Goal: Task Accomplishment & Management: Use online tool/utility

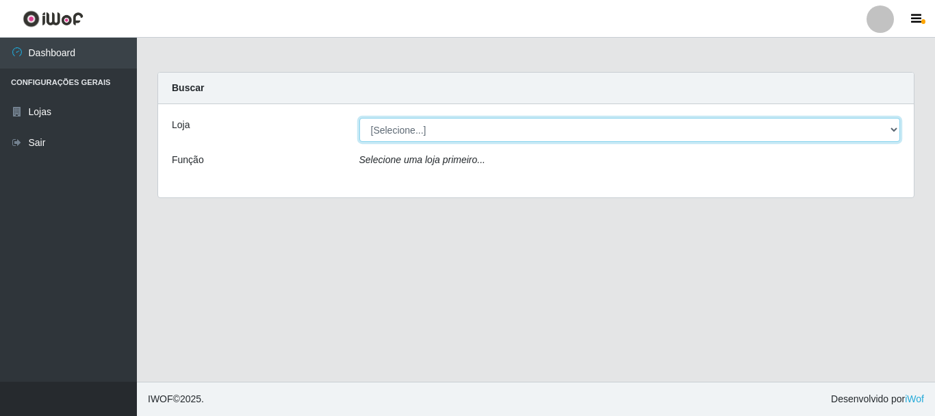
click at [437, 133] on select "[Selecione...] [GEOGRAPHIC_DATA] [GEOGRAPHIC_DATA]" at bounding box center [631, 130] width 542 height 24
select select "64"
click at [360, 118] on select "[Selecione...] [GEOGRAPHIC_DATA] [GEOGRAPHIC_DATA]" at bounding box center [631, 130] width 542 height 24
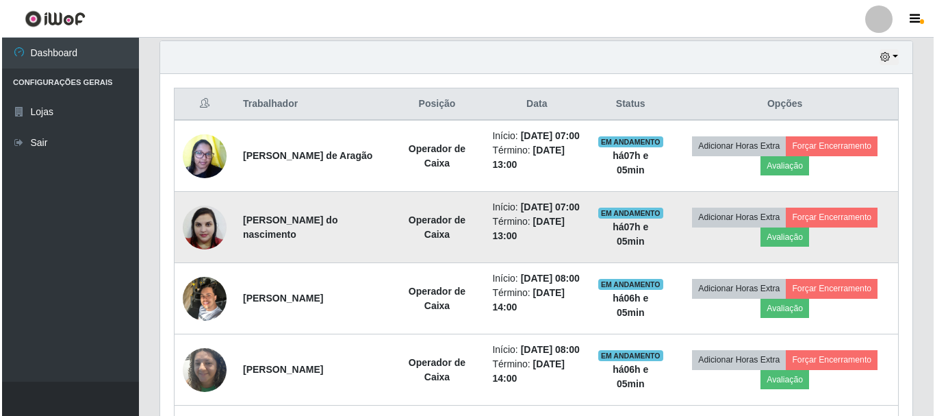
scroll to position [479, 0]
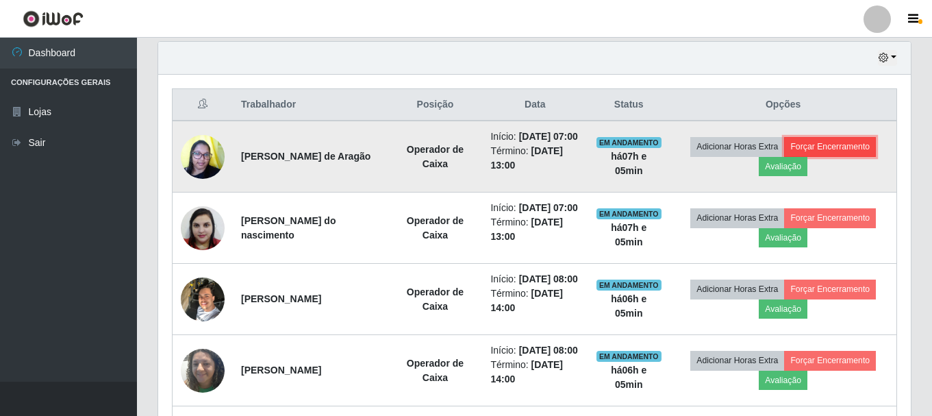
click at [853, 156] on button "Forçar Encerramento" at bounding box center [830, 146] width 92 height 19
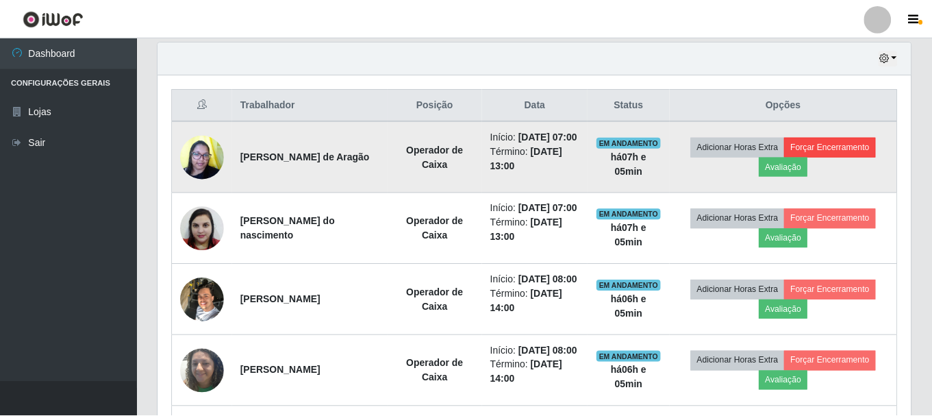
scroll to position [284, 746]
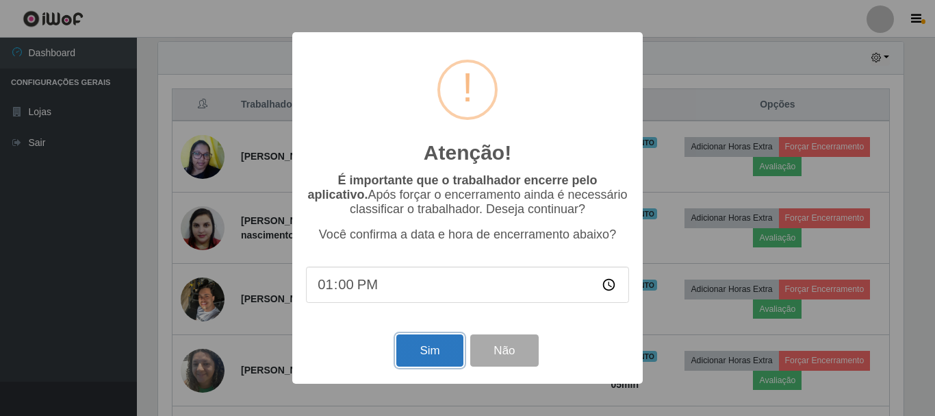
click at [436, 357] on button "Sim" at bounding box center [430, 350] width 66 height 32
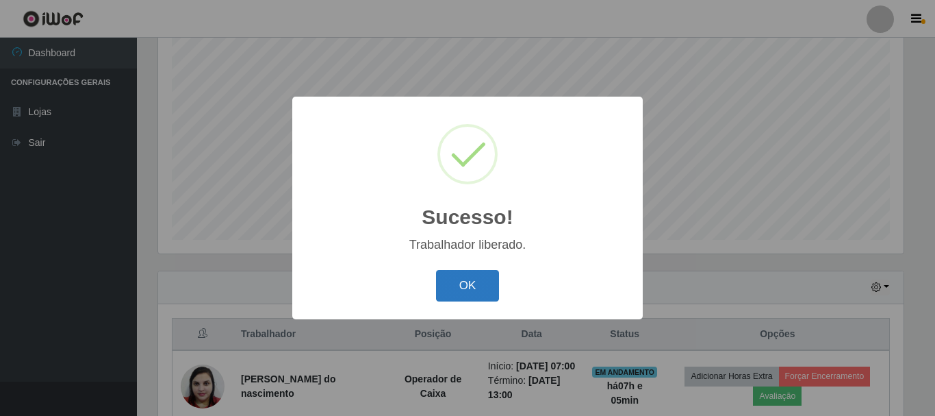
click at [466, 286] on button "OK" at bounding box center [468, 286] width 64 height 32
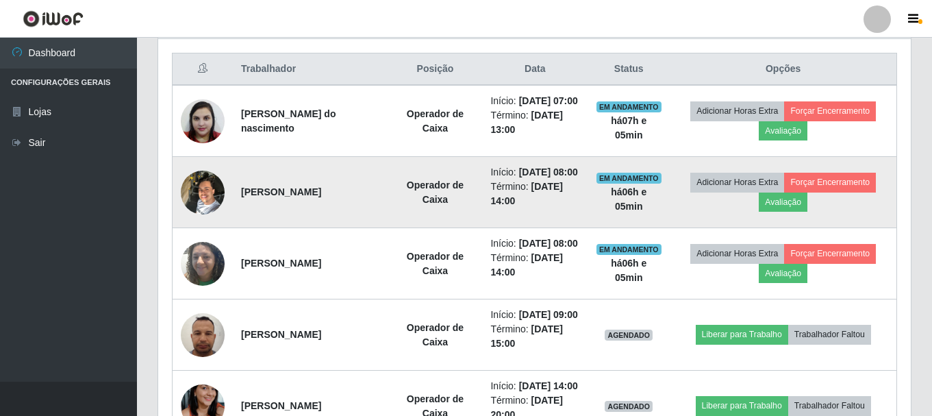
scroll to position [524, 0]
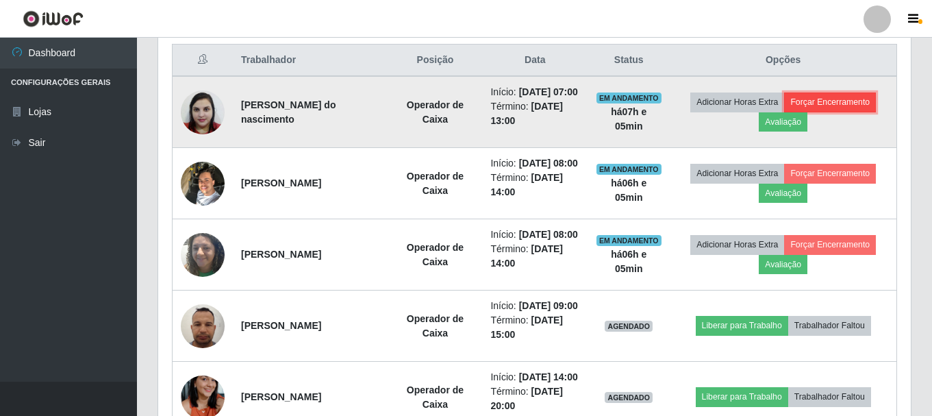
click at [872, 109] on button "Forçar Encerramento" at bounding box center [830, 101] width 92 height 19
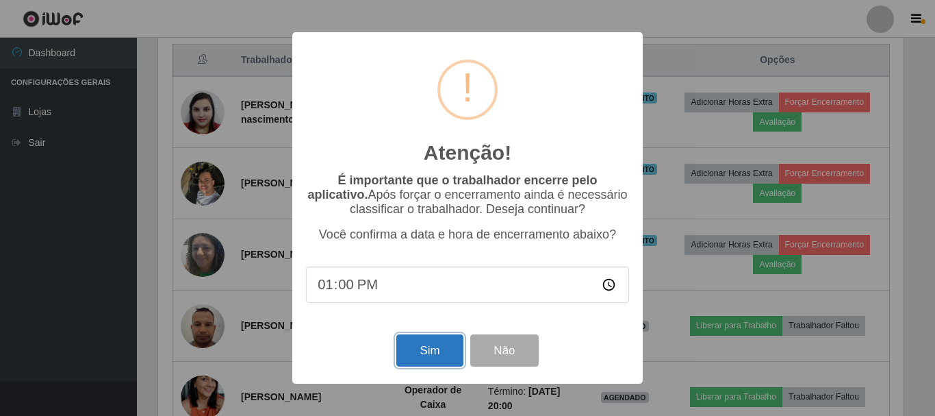
click at [427, 349] on button "Sim" at bounding box center [430, 350] width 66 height 32
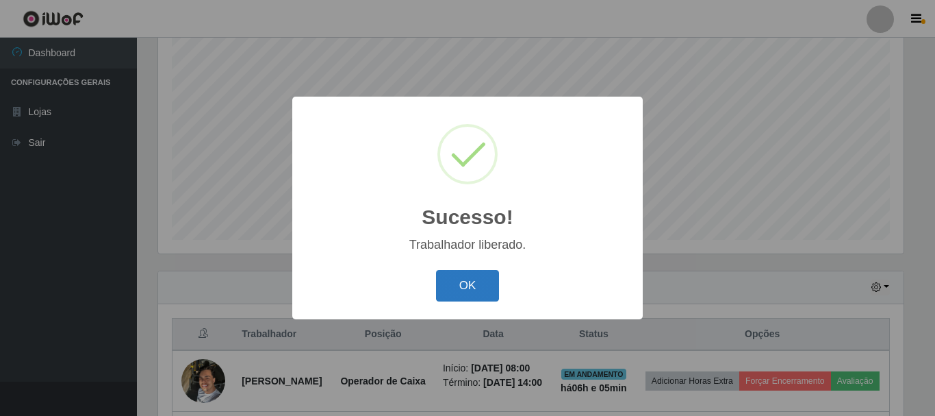
click at [466, 286] on button "OK" at bounding box center [468, 286] width 64 height 32
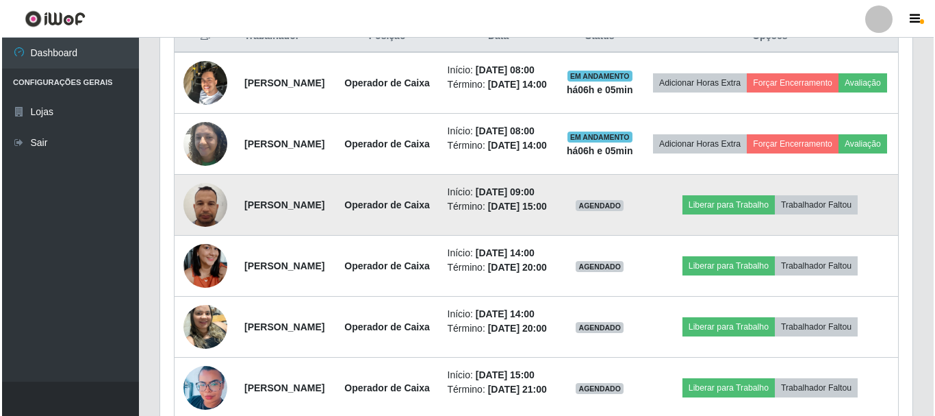
scroll to position [524, 0]
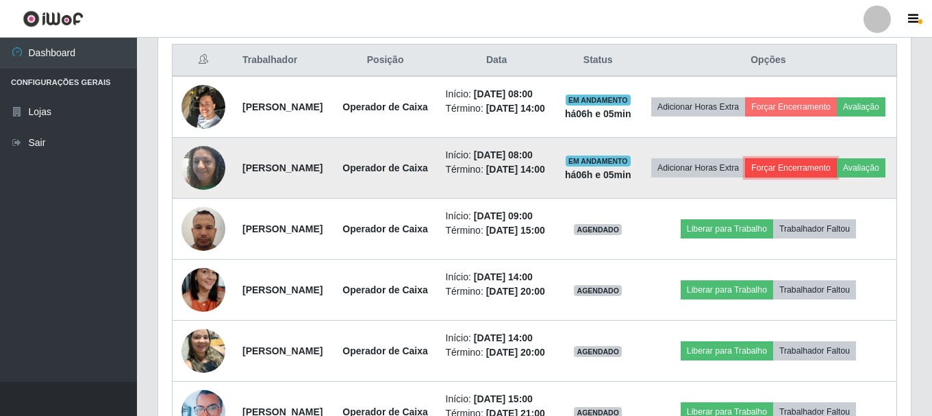
click at [829, 177] on button "Forçar Encerramento" at bounding box center [791, 167] width 92 height 19
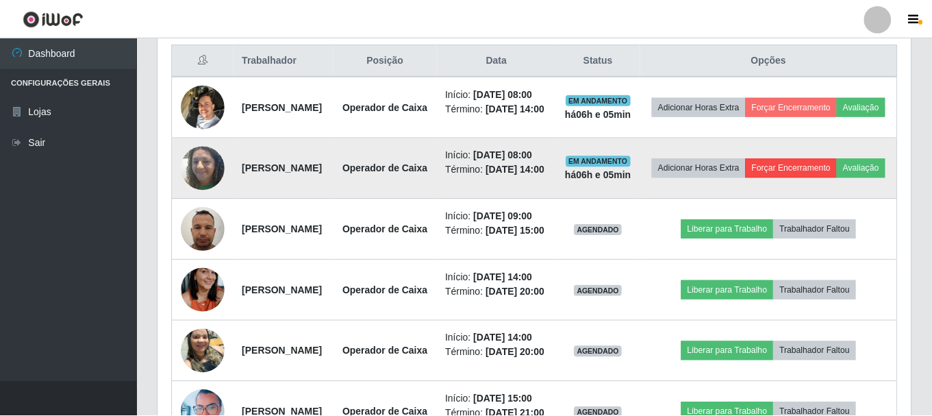
scroll to position [284, 746]
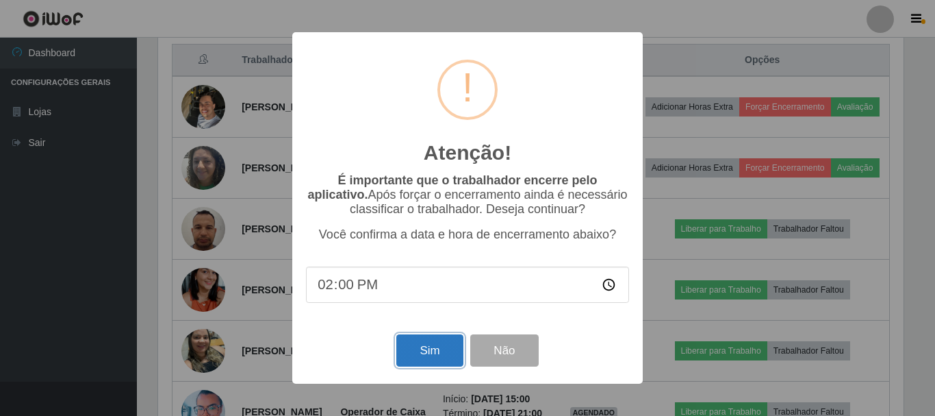
click at [415, 349] on button "Sim" at bounding box center [430, 350] width 66 height 32
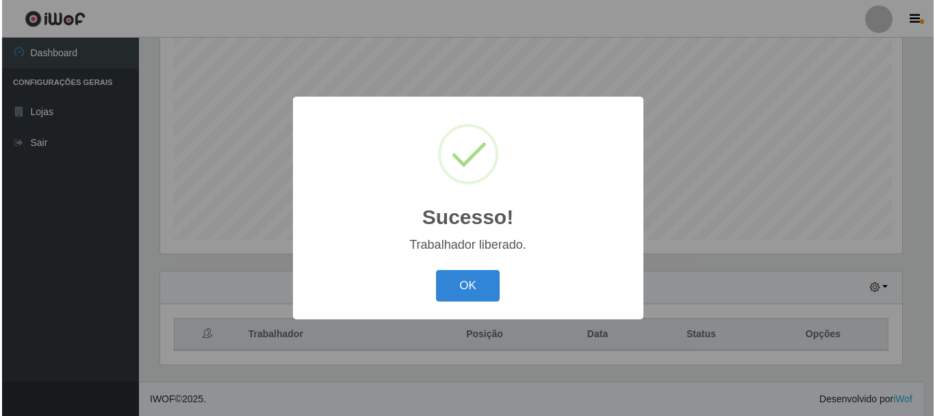
scroll to position [0, 0]
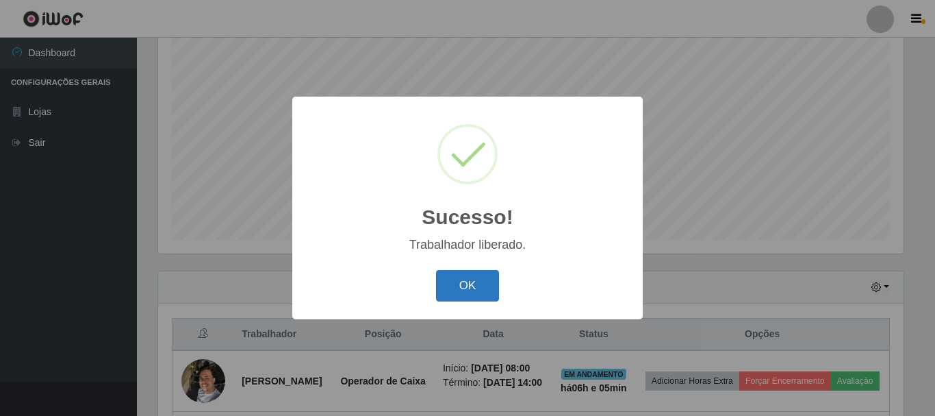
click at [480, 282] on button "OK" at bounding box center [468, 286] width 64 height 32
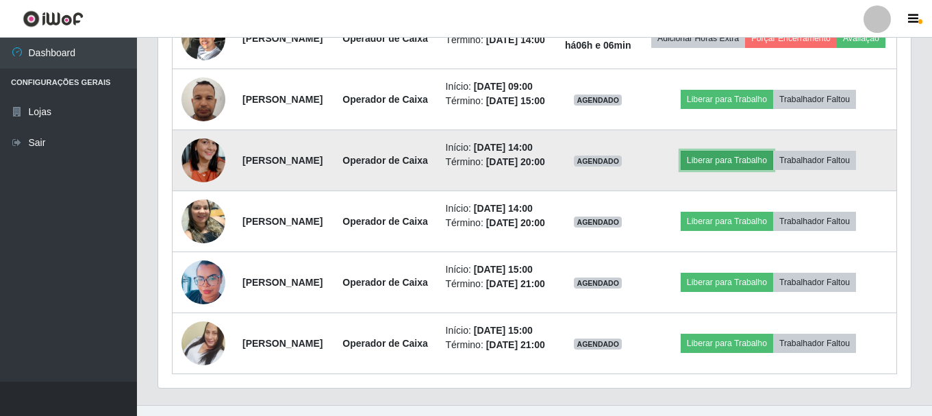
click at [722, 170] on button "Liberar para Trabalho" at bounding box center [727, 160] width 92 height 19
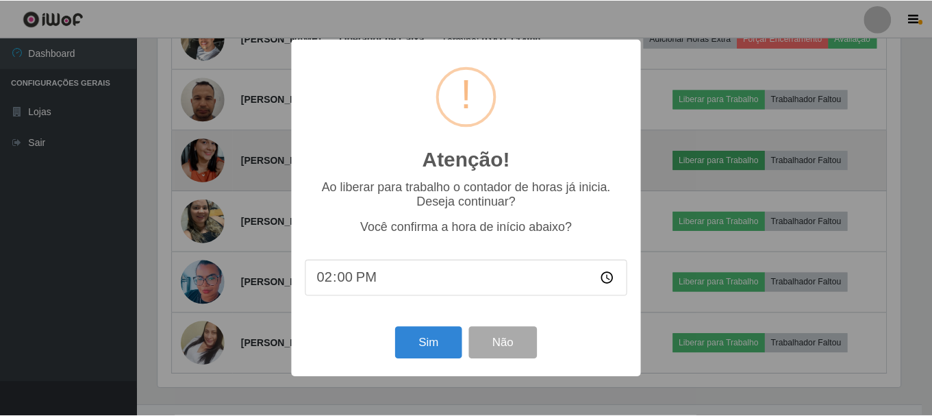
scroll to position [284, 746]
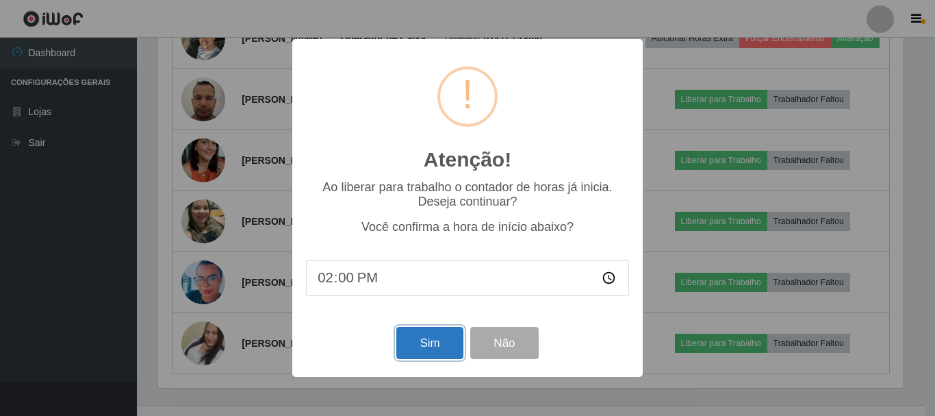
click at [446, 336] on button "Sim" at bounding box center [430, 343] width 66 height 32
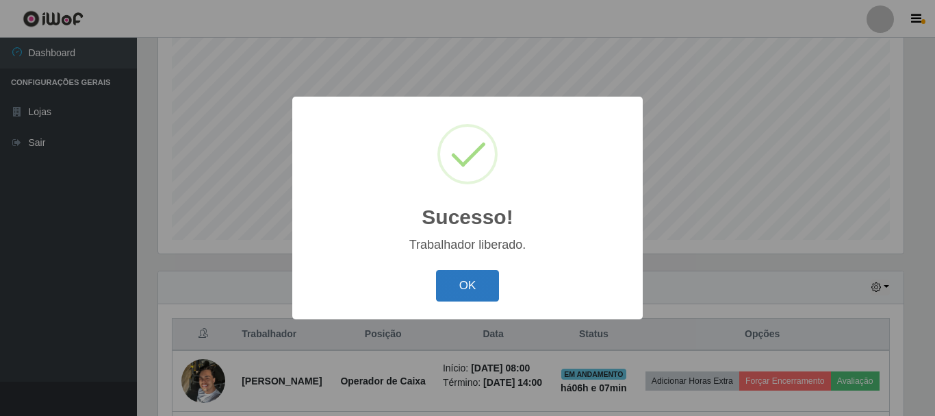
click at [465, 282] on button "OK" at bounding box center [468, 286] width 64 height 32
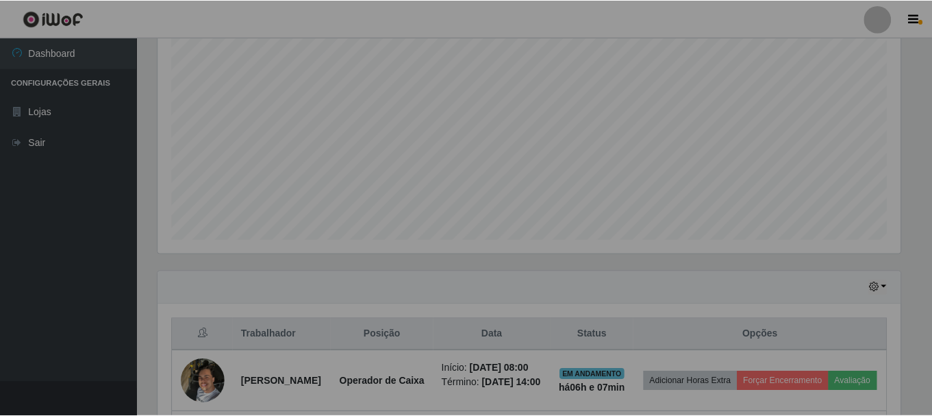
scroll to position [284, 753]
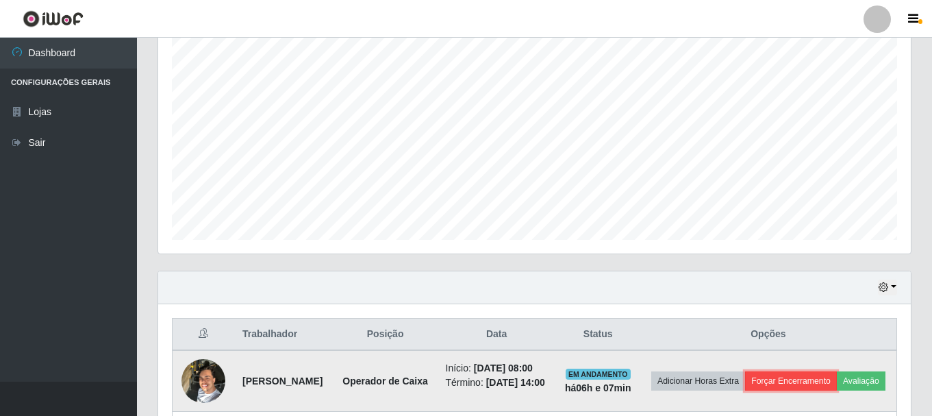
click at [830, 381] on button "Forçar Encerramento" at bounding box center [791, 380] width 92 height 19
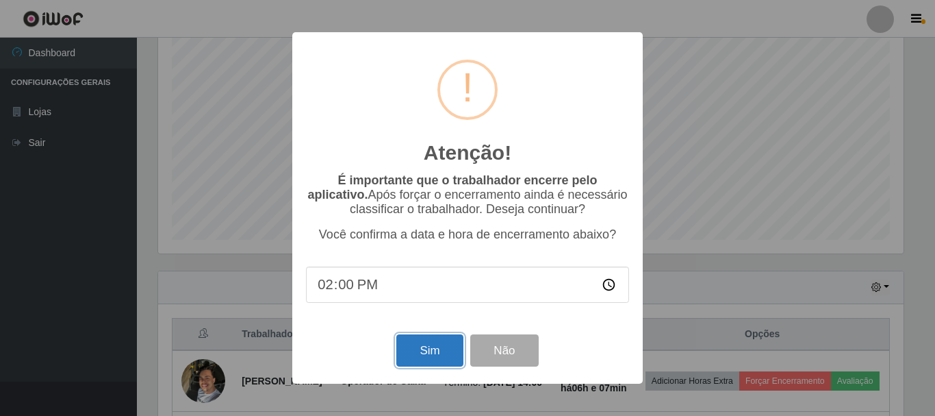
click at [427, 355] on button "Sim" at bounding box center [430, 350] width 66 height 32
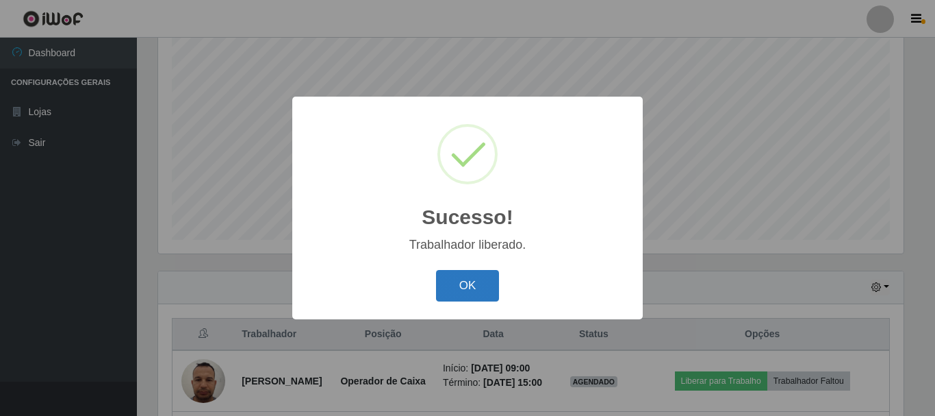
click at [470, 288] on button "OK" at bounding box center [468, 286] width 64 height 32
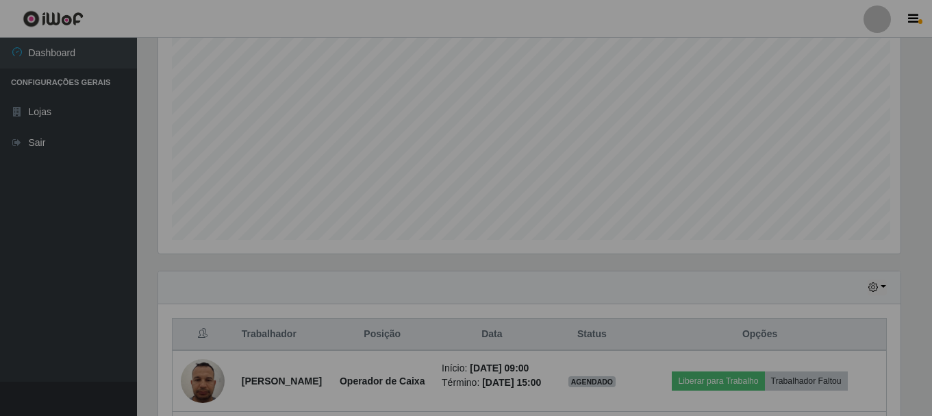
scroll to position [284, 753]
